Goal: Information Seeking & Learning: Learn about a topic

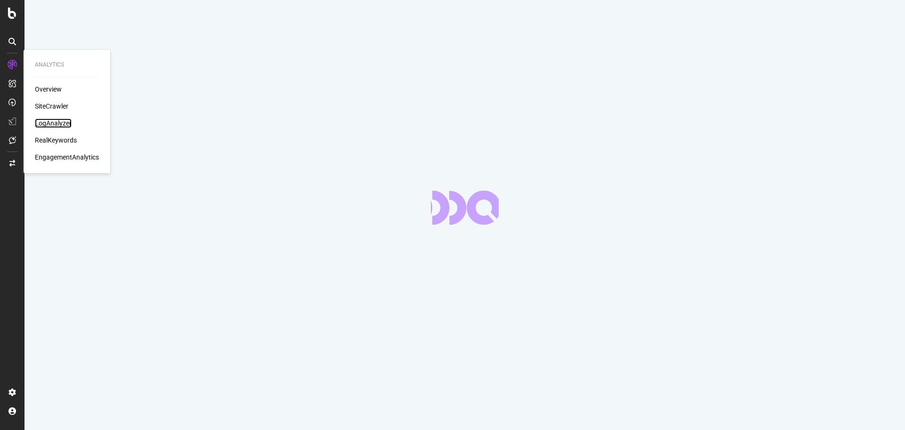
click at [49, 122] on div "LogAnalyzer" at bounding box center [53, 122] width 37 height 9
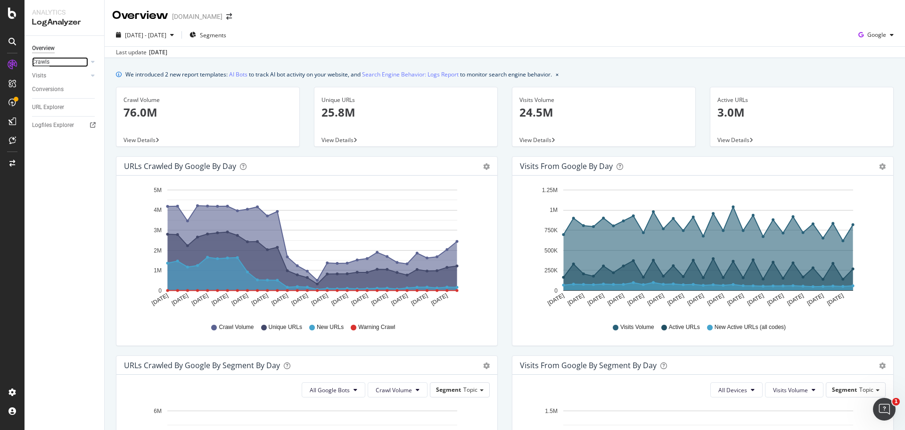
click at [37, 62] on div "Crawls" at bounding box center [40, 62] width 17 height 10
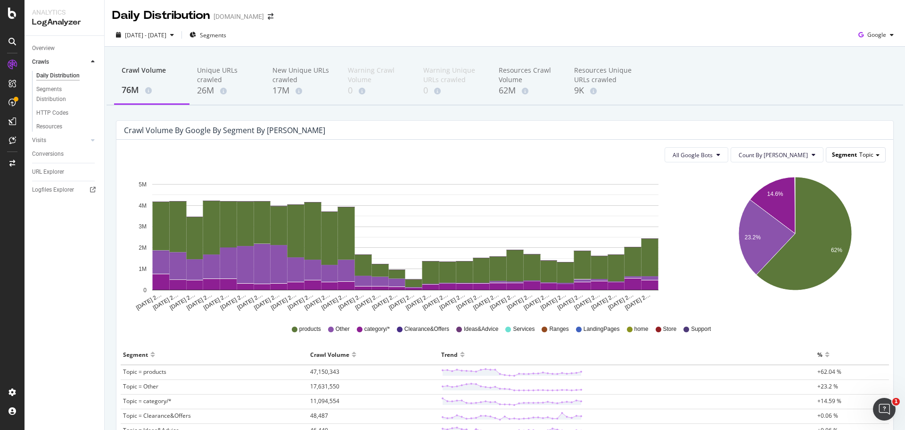
click at [855, 160] on div "Segment Topic" at bounding box center [856, 155] width 59 height 14
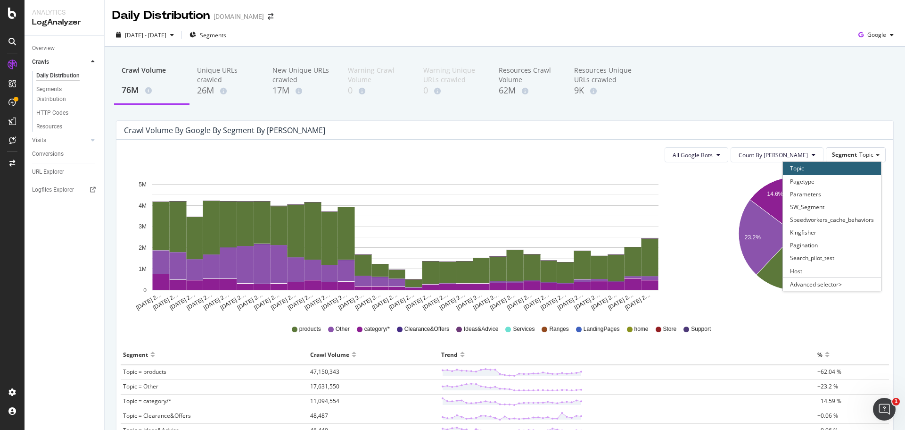
click at [827, 297] on icon "14.6% 23.2% 62%" at bounding box center [795, 240] width 178 height 141
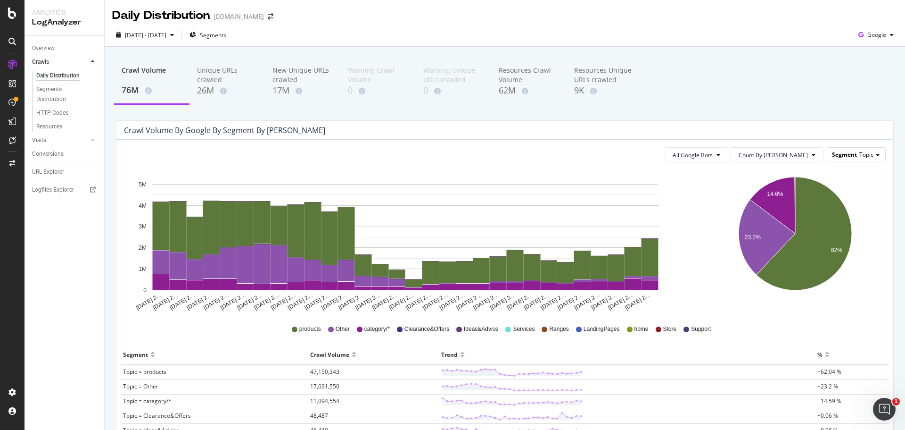
click at [841, 155] on span "Segment" at bounding box center [844, 154] width 25 height 8
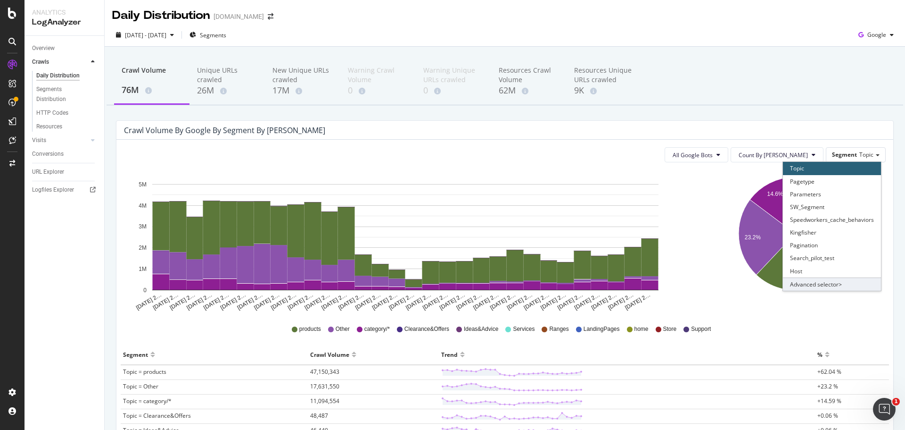
click at [828, 280] on div "Advanced selector >" at bounding box center [832, 283] width 98 height 13
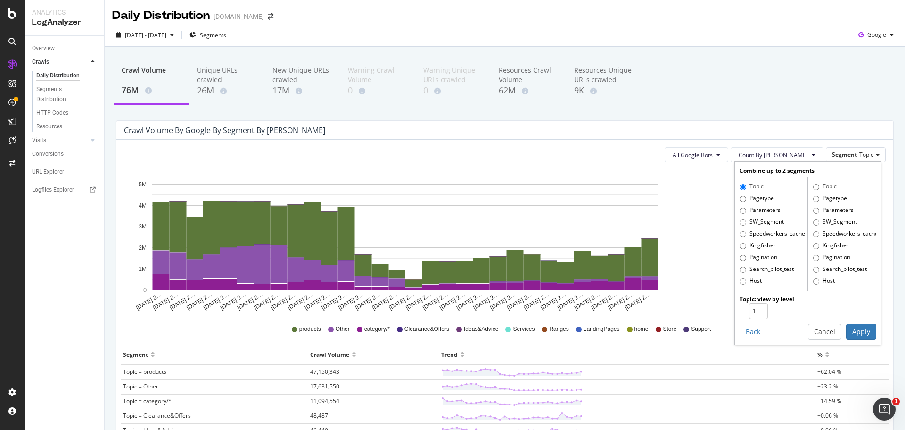
click at [740, 199] on label "Pagetype" at bounding box center [757, 198] width 34 height 9
click at [740, 199] on input "Pagetype" at bounding box center [743, 199] width 6 height 6
radio input "true"
radio input "false"
click at [755, 306] on input "1" at bounding box center [758, 311] width 19 height 16
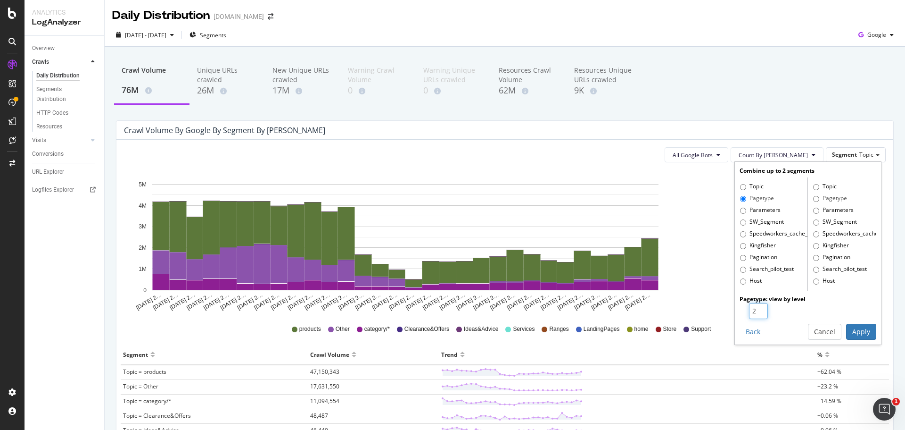
type input "2"
click at [755, 306] on input "2" at bounding box center [758, 311] width 19 height 16
click at [856, 326] on button "Apply" at bounding box center [861, 331] width 30 height 16
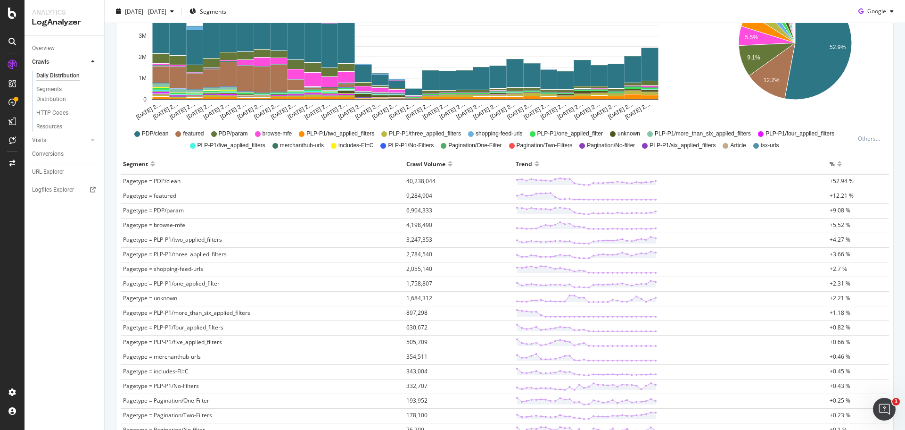
scroll to position [94, 0]
